Goal: Task Accomplishment & Management: Use online tool/utility

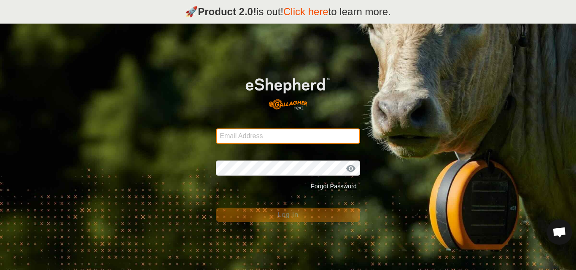
click at [243, 137] on input "Email Address" at bounding box center [288, 136] width 144 height 15
type input "jnerg84@gmail.com"
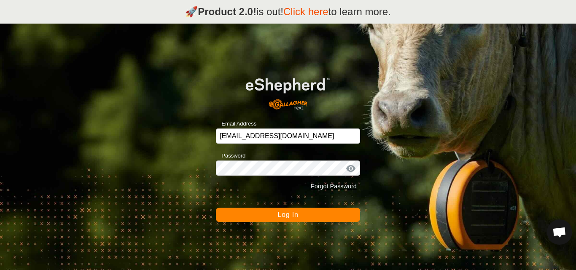
click at [276, 213] on button "Log In" at bounding box center [288, 215] width 144 height 14
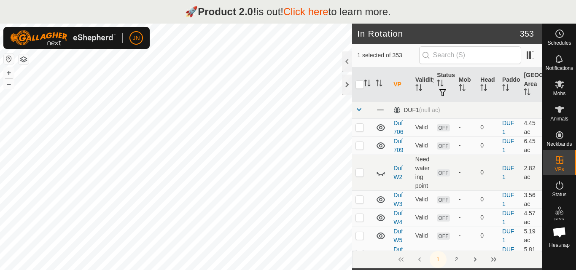
click at [309, 13] on link "Click here" at bounding box center [305, 11] width 45 height 11
checkbox input "true"
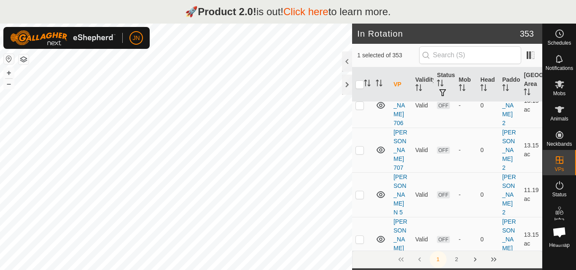
scroll to position [1135, 0]
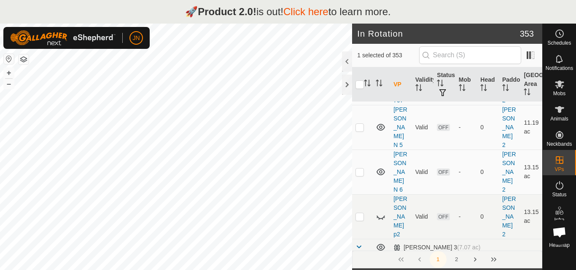
drag, startPoint x: 455, startPoint y: 35, endPoint x: 456, endPoint y: 24, distance: 11.4
click at [456, 24] on header "In Rotation 353" at bounding box center [447, 34] width 190 height 20
drag, startPoint x: 410, startPoint y: 58, endPoint x: 411, endPoint y: 42, distance: 16.1
click at [411, 42] on article "In Rotation 353 1 selected of 353 VP Validity Status Mob Head Paddock Grazing A…" at bounding box center [447, 159] width 190 height 270
click at [494, 260] on button "Last Page" at bounding box center [493, 259] width 17 height 17
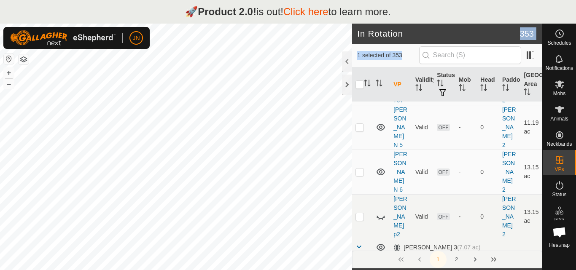
click at [494, 260] on div "1 2" at bounding box center [447, 260] width 190 height 18
click at [473, 258] on div "1 2" at bounding box center [447, 260] width 190 height 18
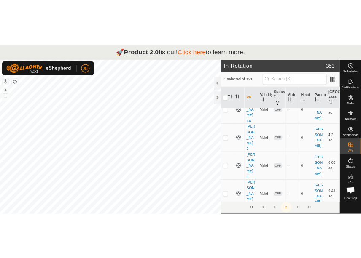
scroll to position [4659, 0]
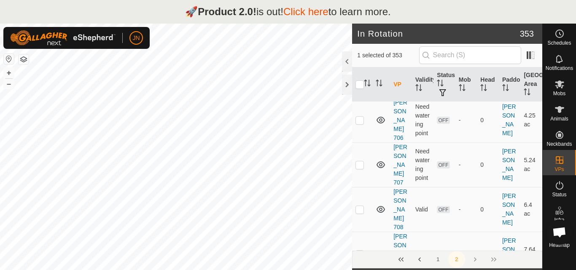
drag, startPoint x: 532, startPoint y: 259, endPoint x: 530, endPoint y: 238, distance: 21.2
click at [530, 238] on div "1 selected of 353 VP Validity Status Mob Head Paddock Grazing Area RoehrsSE (5.…" at bounding box center [447, 156] width 190 height 225
click at [447, 35] on h2 "In Rotation" at bounding box center [438, 34] width 162 height 10
drag, startPoint x: 415, startPoint y: 11, endPoint x: 409, endPoint y: -32, distance: 44.3
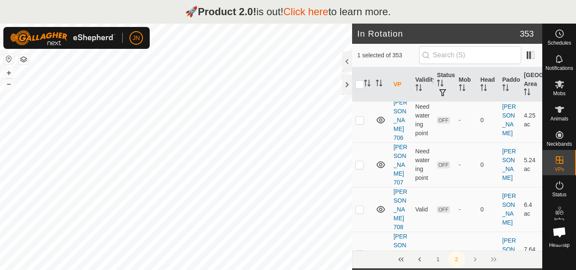
click at [409, 0] on html "🚀 Product 2.0! is out! Click here to learn more. JN Schedules Notifications Mob…" at bounding box center [288, 135] width 576 height 270
click at [543, 16] on div "🚀 Product 2.0! is out! Click here to learn more." at bounding box center [288, 12] width 576 height 24
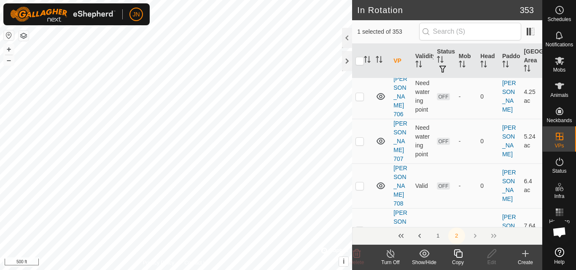
click at [458, 253] on icon at bounding box center [458, 254] width 11 height 10
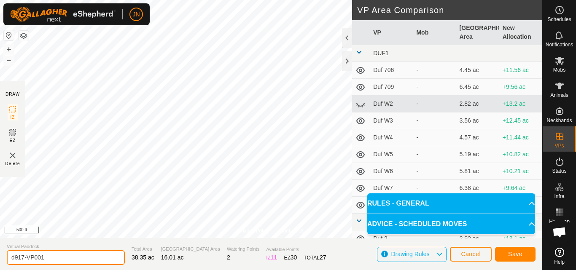
click at [58, 258] on input "d917-VP001" at bounding box center [66, 257] width 118 height 15
type input "d918"
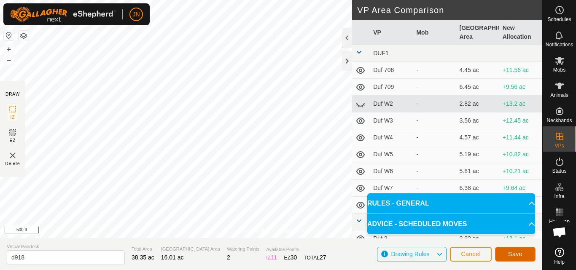
click at [514, 253] on span "Save" at bounding box center [515, 254] width 14 height 7
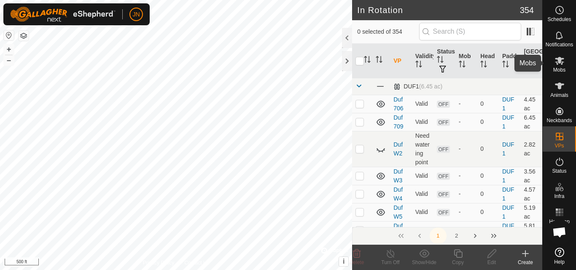
click at [560, 61] on icon at bounding box center [558, 61] width 9 height 8
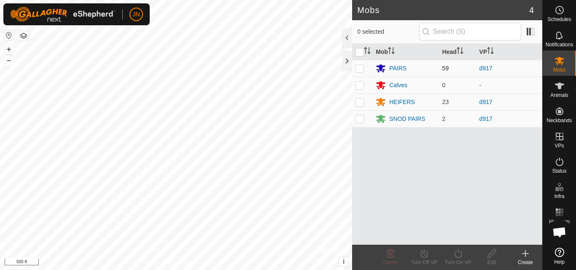
click at [359, 70] on p-checkbox at bounding box center [359, 68] width 8 height 7
checkbox input "true"
click at [361, 102] on p-checkbox at bounding box center [359, 102] width 8 height 7
checkbox input "true"
click at [361, 120] on p-checkbox at bounding box center [359, 118] width 8 height 7
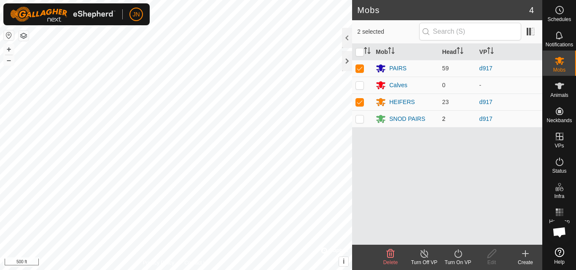
checkbox input "true"
click at [458, 254] on icon at bounding box center [458, 254] width 11 height 10
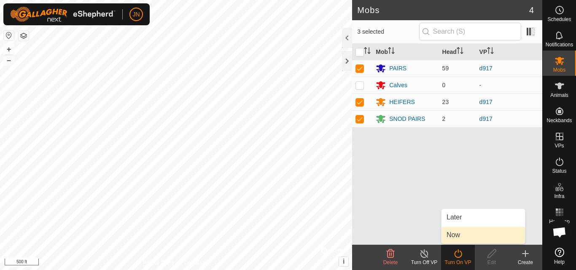
click at [457, 233] on link "Now" at bounding box center [482, 235] width 83 height 17
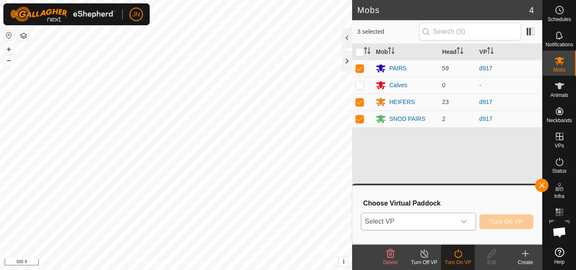
click at [419, 221] on span "Select VP" at bounding box center [408, 221] width 94 height 17
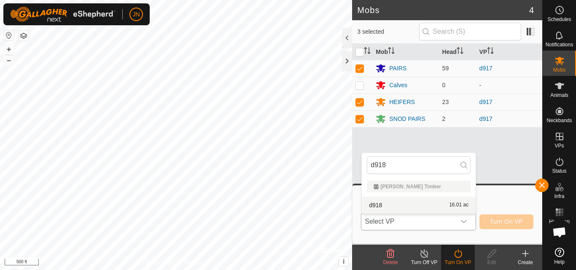
type input "d918"
click at [418, 204] on li "d918 16.01 ac" at bounding box center [419, 205] width 114 height 17
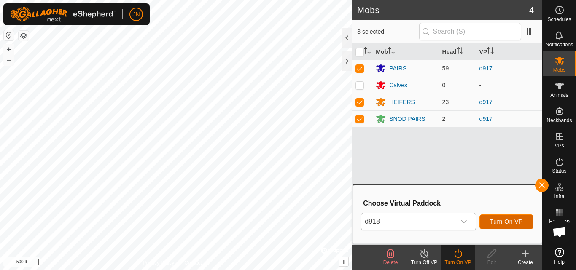
click at [506, 222] on span "Turn On VP" at bounding box center [506, 221] width 33 height 7
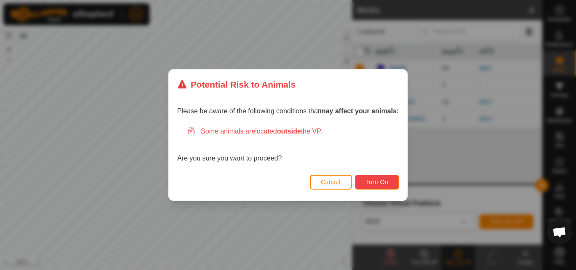
click at [386, 180] on span "Turn On" at bounding box center [376, 182] width 23 height 7
